Goal: Information Seeking & Learning: Learn about a topic

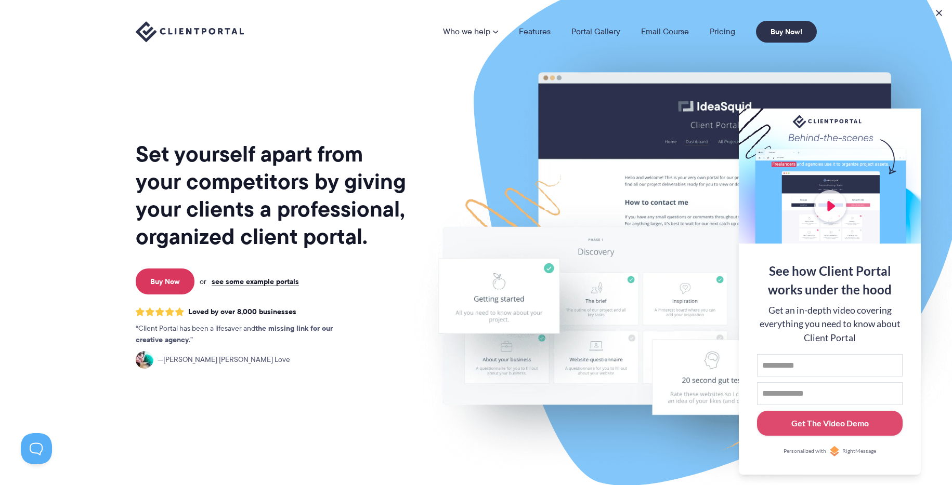
click at [715, 38] on nav "Who we help Who we help View pricing Agencies See how Client Portal can help gi…" at bounding box center [630, 32] width 374 height 22
click at [722, 34] on link "Pricing" at bounding box center [721, 32] width 25 height 8
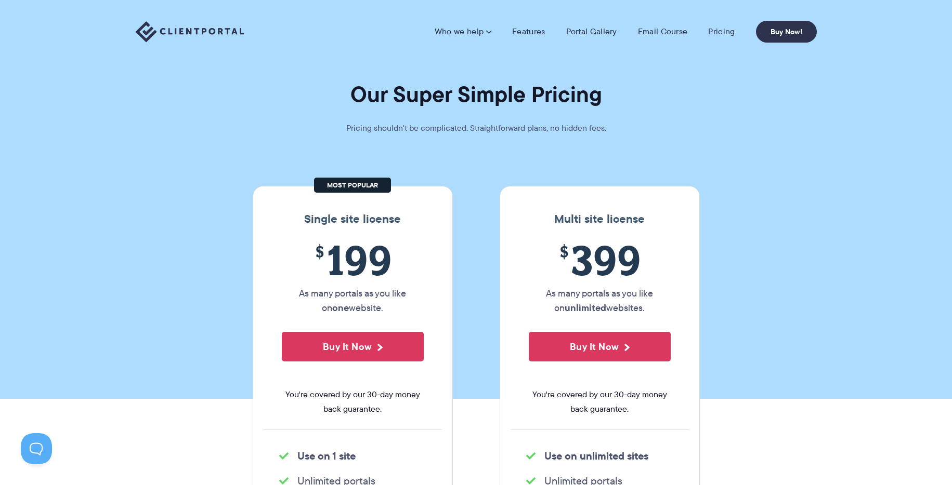
click at [734, 161] on section "Our Super Simple Pricing Pricing shouldn't be complicated. Straightforward plan…" at bounding box center [476, 199] width 952 height 399
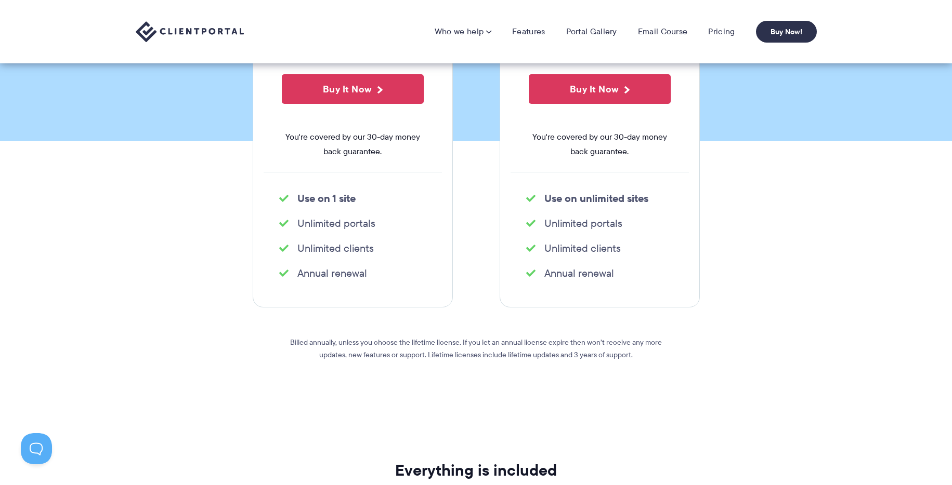
scroll to position [146, 0]
